Goal: Information Seeking & Learning: Learn about a topic

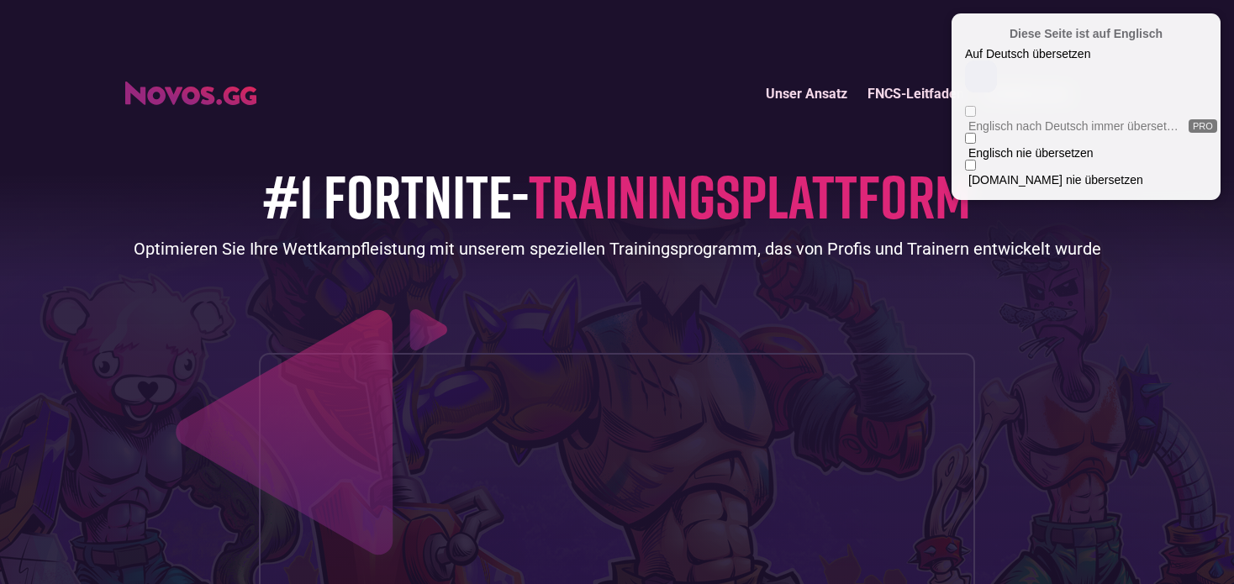
click at [1213, 24] on div at bounding box center [1209, 25] width 10 height 10
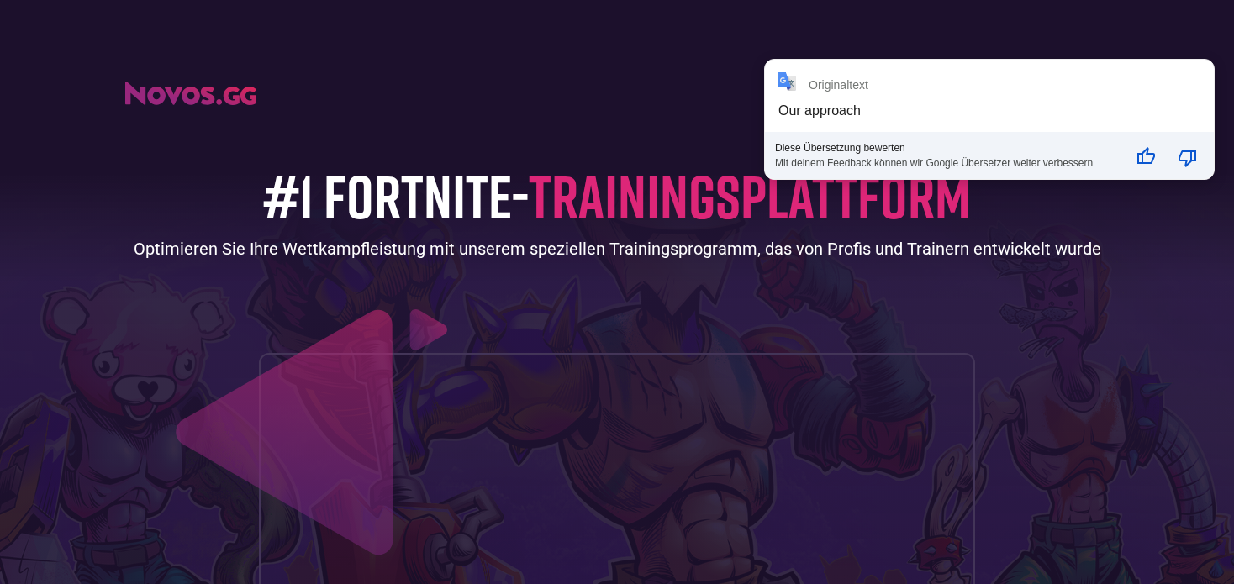
click at [802, 98] on div "Originaltext Our approach Diese Übersetzung bewerten Mit deinem Feedback können…" at bounding box center [989, 119] width 449 height 119
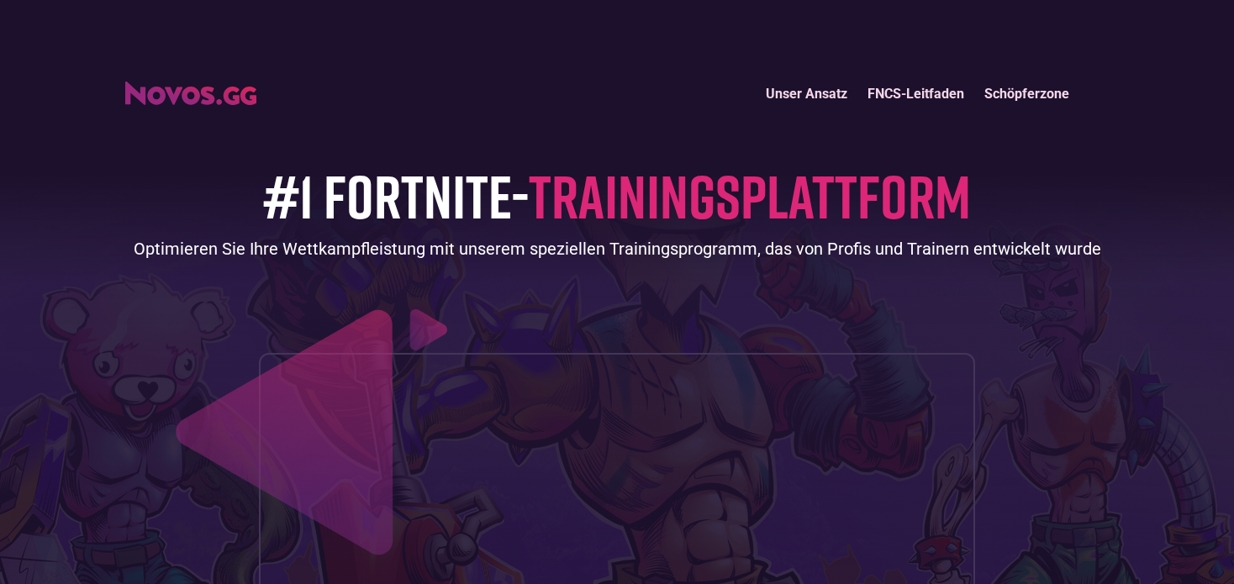
click at [800, 91] on font "Unser Ansatz" at bounding box center [807, 94] width 82 height 16
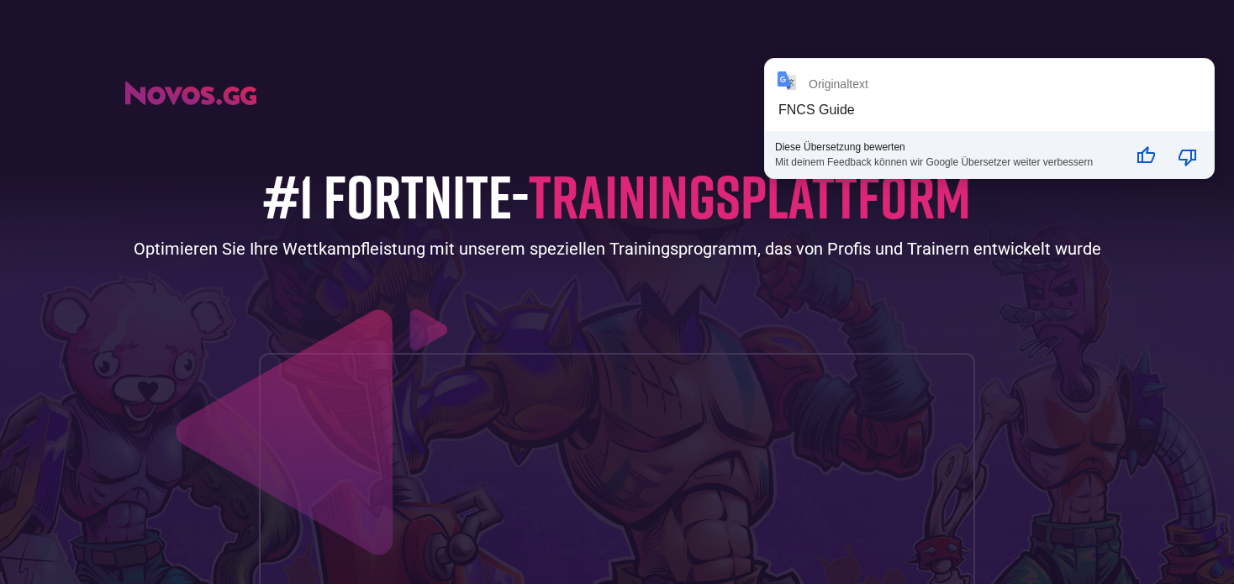
click at [694, 130] on div "#1 FORTNITE- TRAININGSPLATTFORM Optimieren Sie Ihre Wettkampfleistung mit unser…" at bounding box center [617, 442] width 984 height 660
